Goal: Information Seeking & Learning: Find specific fact

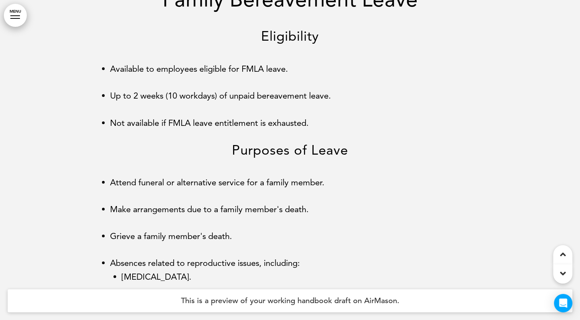
scroll to position [13029, 0]
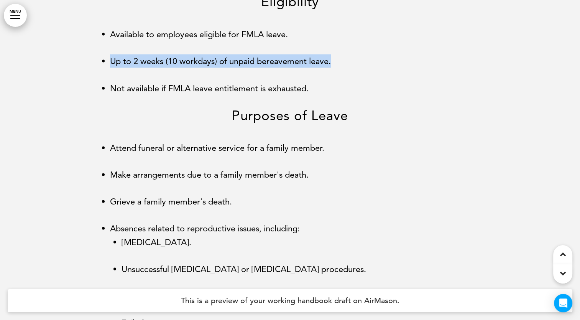
drag, startPoint x: 338, startPoint y: 73, endPoint x: 109, endPoint y: 78, distance: 228.8
click at [109, 78] on ul "Available to employees eligible for FMLA leave. Up to 2 weeks (10 workdays) of …" at bounding box center [289, 60] width 383 height 67
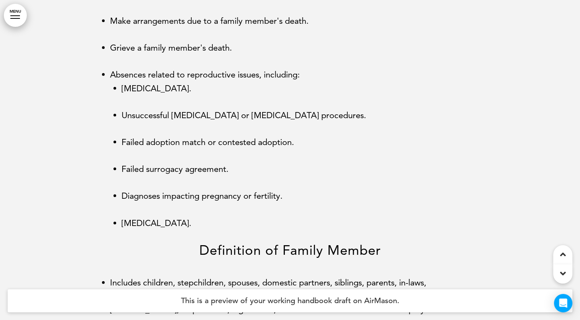
scroll to position [13067, 0]
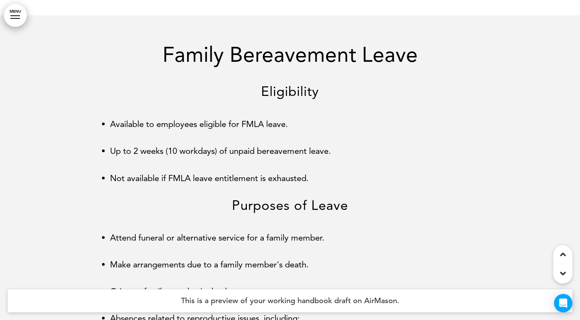
scroll to position [12952, 0]
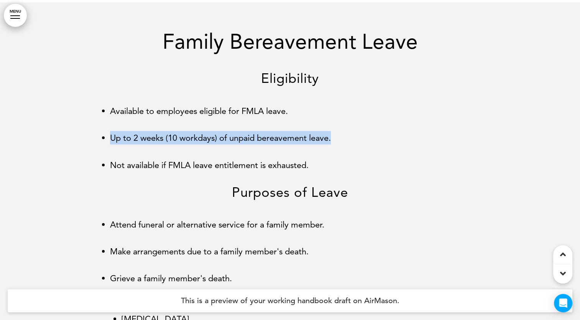
drag, startPoint x: 111, startPoint y: 147, endPoint x: 333, endPoint y: 151, distance: 221.5
click at [333, 144] on li "Up to 2 weeks (10 workdays) of unpaid bereavement leave." at bounding box center [296, 137] width 372 height 13
copy li "Up to 2 weeks (10 workdays) of unpaid bereavement leave."
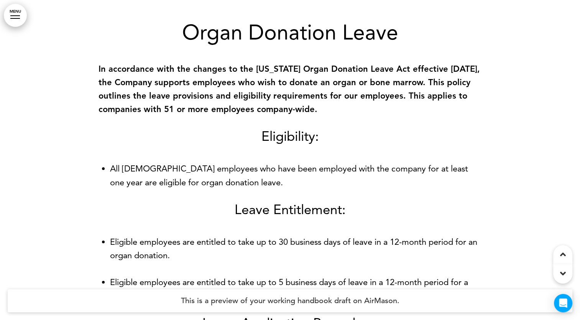
scroll to position [14025, 0]
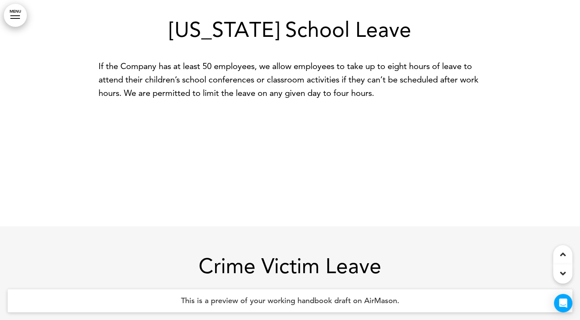
scroll to position [15826, 0]
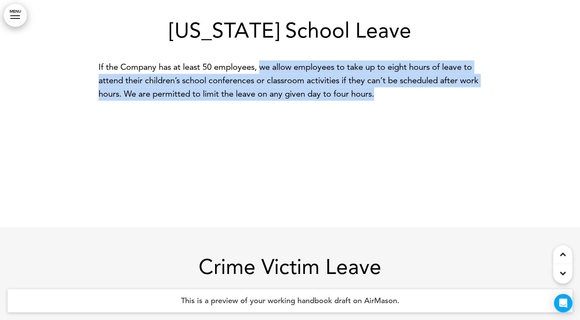
drag, startPoint x: 262, startPoint y: 93, endPoint x: 389, endPoint y: 115, distance: 128.1
click at [389, 101] on p "If the Company has at least 50 employees, we allow employees to take up to eigh…" at bounding box center [289, 80] width 383 height 41
copy p "we allow employees to take up to eight hours of leave to attend their children’…"
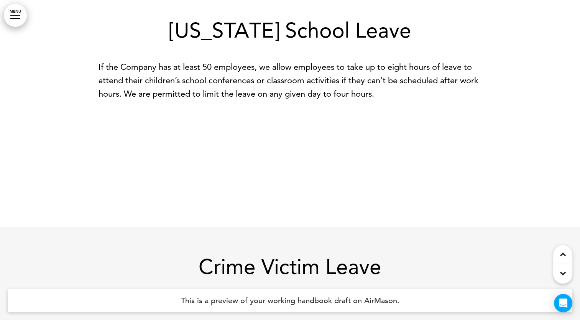
click at [299, 227] on div at bounding box center [290, 67] width 580 height 320
drag, startPoint x: 545, startPoint y: 169, endPoint x: 538, endPoint y: 173, distance: 8.7
click at [545, 169] on div at bounding box center [290, 67] width 580 height 320
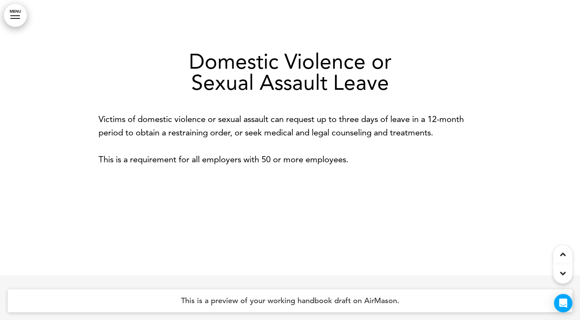
scroll to position [17359, 0]
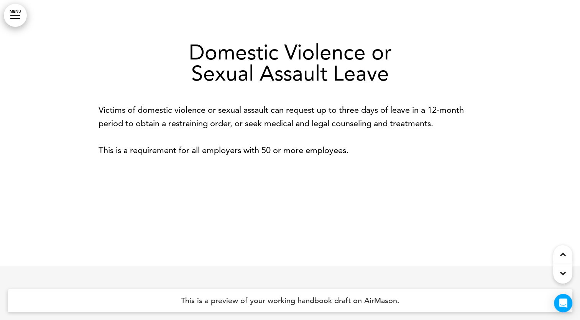
click at [29, 148] on div at bounding box center [290, 106] width 580 height 320
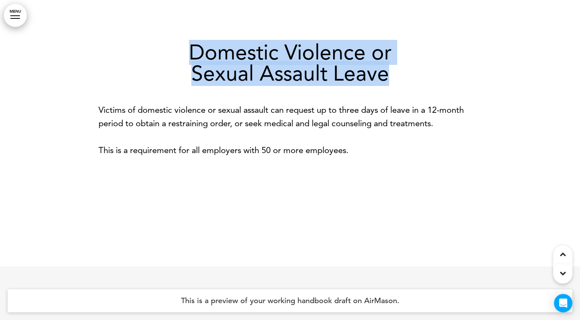
drag, startPoint x: 190, startPoint y: 81, endPoint x: 392, endPoint y: 102, distance: 203.0
click at [392, 84] on h1 "Domestic Violence or Sexual Assault Leave" at bounding box center [289, 63] width 383 height 42
copy h1 "Domestic Violence or Sexual Assault Leave"
click at [39, 122] on div at bounding box center [290, 106] width 580 height 320
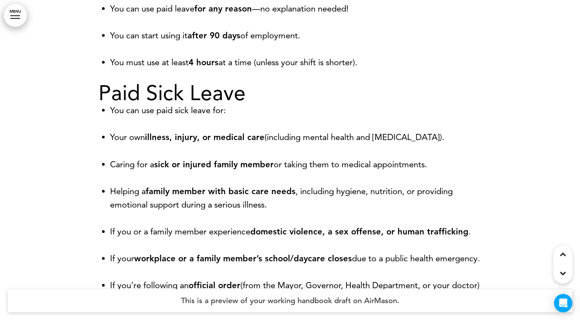
scroll to position [19654, 0]
